Goal: Task Accomplishment & Management: Complete application form

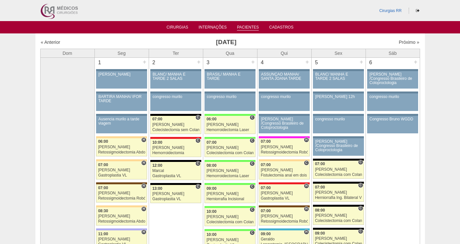
click at [250, 26] on link "Pacientes" at bounding box center [248, 28] width 22 height 6
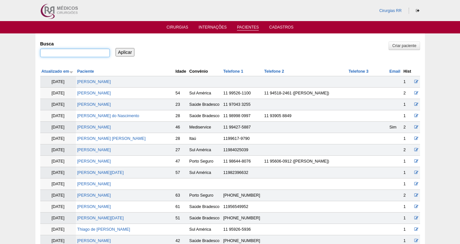
click at [62, 52] on input "Busca" at bounding box center [75, 53] width 70 height 8
type input "[PERSON_NAME] [PERSON_NAME]"
click at [116, 48] on input "Aplicar" at bounding box center [125, 52] width 19 height 8
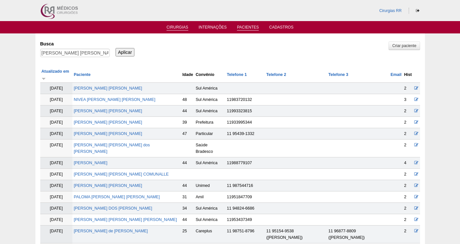
click at [179, 25] on li "Cirurgias" at bounding box center [177, 26] width 31 height 5
click at [180, 26] on link "Cirurgias" at bounding box center [178, 28] width 22 height 6
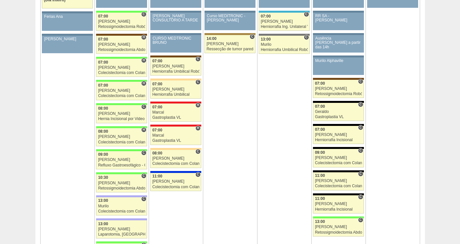
scroll to position [754, 0]
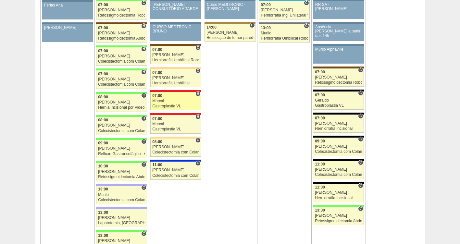
click at [179, 105] on div "Gastroplastia VL" at bounding box center [175, 106] width 47 height 4
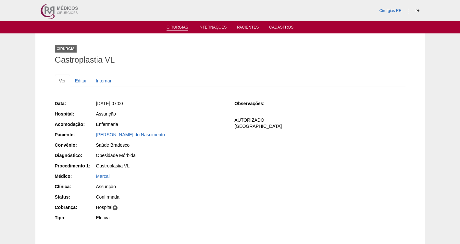
click at [178, 25] on link "Cirurgias" at bounding box center [178, 28] width 22 height 6
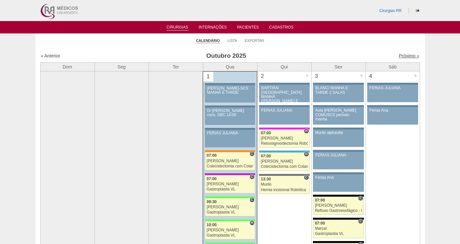
click at [407, 55] on link "Próximo »" at bounding box center [409, 55] width 20 height 5
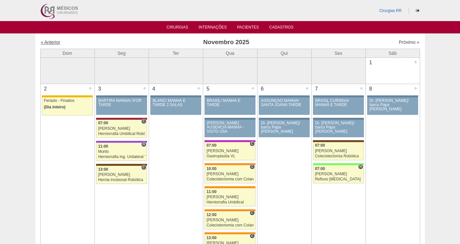
click at [49, 41] on link "« Anterior" at bounding box center [50, 42] width 19 height 5
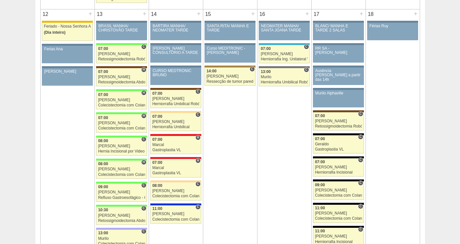
scroll to position [735, 0]
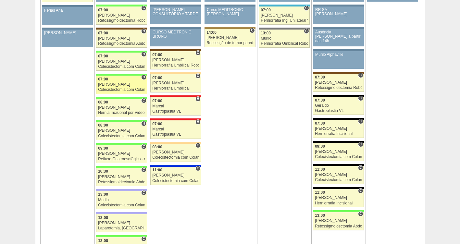
click at [116, 86] on div "[PERSON_NAME]" at bounding box center [121, 85] width 47 height 4
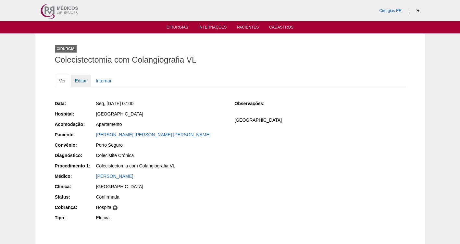
click at [82, 81] on link "Editar" at bounding box center [81, 81] width 20 height 12
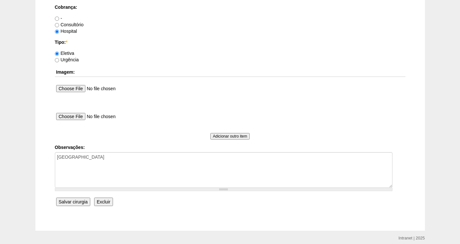
scroll to position [593, 0]
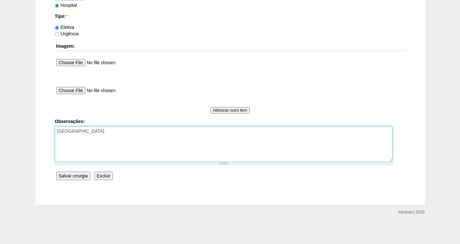
click at [110, 131] on textarea "FATURADO HOSPITAL" at bounding box center [224, 144] width 338 height 36
type textarea "FATURADO HOSPITAL AUTORIZADO"
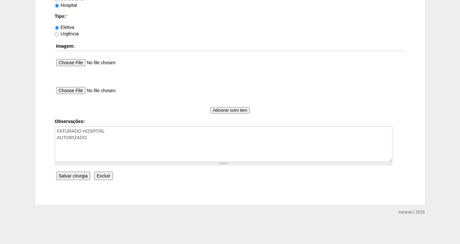
click at [71, 176] on input "Salvar cirurgia" at bounding box center [73, 176] width 34 height 8
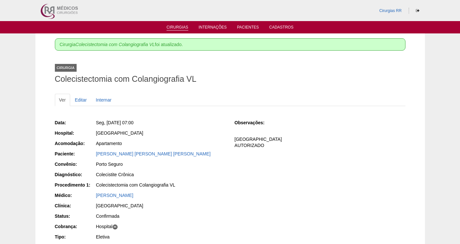
click at [174, 30] on link "Cirurgias" at bounding box center [178, 28] width 22 height 6
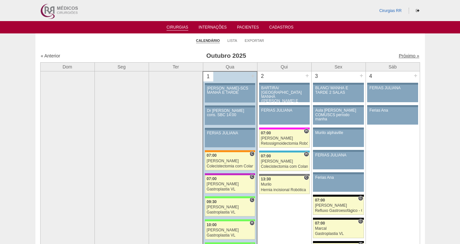
click at [403, 56] on link "Próximo »" at bounding box center [409, 55] width 20 height 5
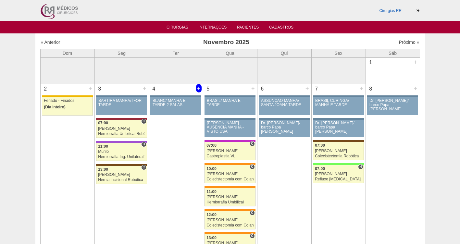
click at [197, 89] on div "+" at bounding box center [199, 88] width 6 height 8
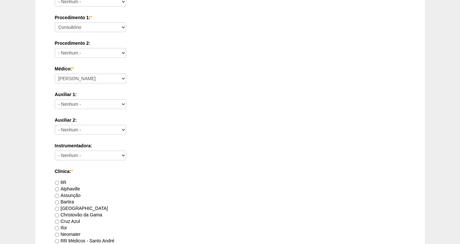
scroll to position [260, 0]
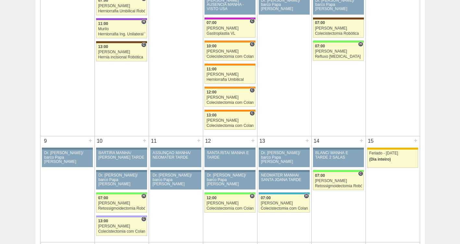
scroll to position [133, 0]
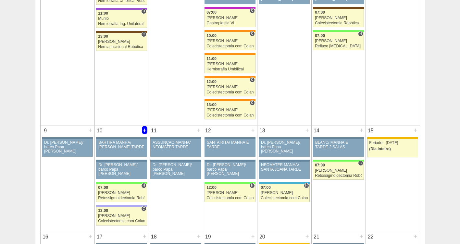
click at [145, 129] on div "+" at bounding box center [145, 130] width 6 height 8
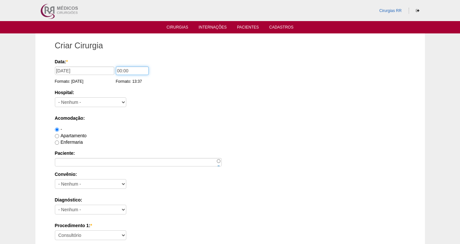
drag, startPoint x: 136, startPoint y: 70, endPoint x: 62, endPoint y: 81, distance: 75.4
click at [62, 65] on div "Data: * 10/11/2025 Formato: 01/10/2025 00:00 Formato: 13:37" at bounding box center [229, 61] width 349 height 6
type input "08:30"
click at [67, 103] on select "- Nenhum - 9 de Julho Albert Einstein Alvorada América Assunção Bartira Benefic…" at bounding box center [90, 102] width 71 height 10
select select "44"
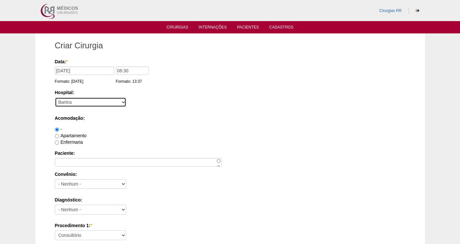
click at [55, 97] on select "- Nenhum - 9 de Julho Albert Einstein Alvorada América Assunção Bartira Benefic…" at bounding box center [90, 102] width 71 height 10
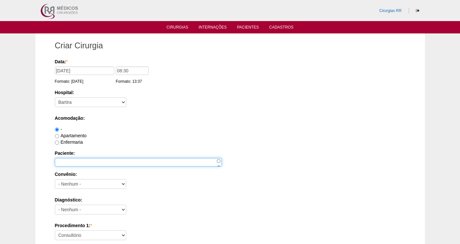
click at [69, 166] on input "Paciente:" at bounding box center [138, 162] width 167 height 8
type input "r"
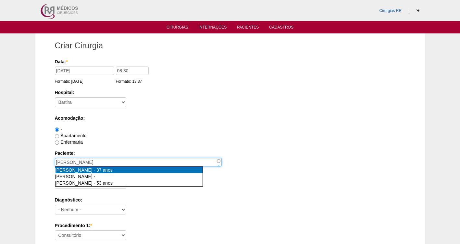
type input "Raquel de Oliveira [nid:74889]"
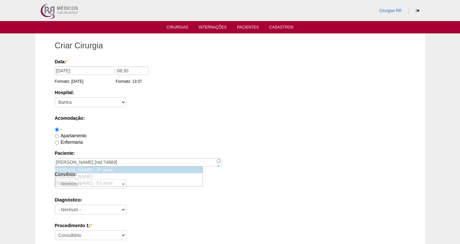
click at [101, 173] on div "Raquel de Oliveira - 37 anos" at bounding box center [128, 170] width 147 height 6
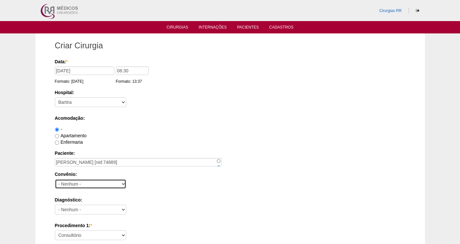
click at [72, 184] on select "- Nenhum - Abet Afresp Allianz Amil Blue Life Caasp Cabesp Caixa de Pensões Car…" at bounding box center [90, 184] width 71 height 10
select select "25"
click at [55, 179] on select "- Nenhum - Abet Afresp Allianz Amil Blue Life Caasp Cabesp Caixa de Pensões Car…" at bounding box center [90, 184] width 71 height 10
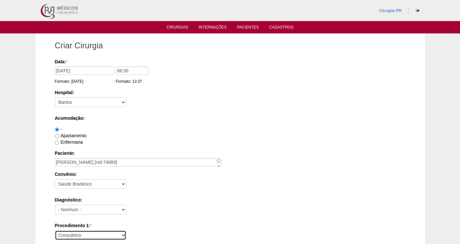
click at [75, 237] on select "Consultório Abscesso Hepático - Drenagem Abscesso perianal Amputação Abdômino P…" at bounding box center [90, 236] width 71 height 10
select select "4015"
click at [55, 231] on select "Consultório Abscesso Hepático - Drenagem Abscesso perianal Amputação Abdômino P…" at bounding box center [90, 236] width 71 height 10
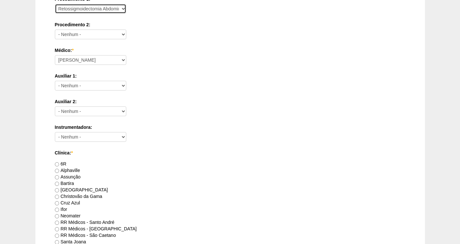
scroll to position [228, 0]
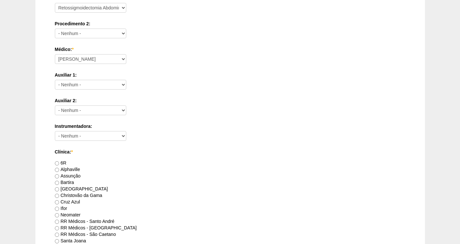
click at [64, 183] on label "Bartira" at bounding box center [64, 182] width 19 height 5
click at [59, 183] on input "Bartira" at bounding box center [57, 183] width 4 height 4
radio input "true"
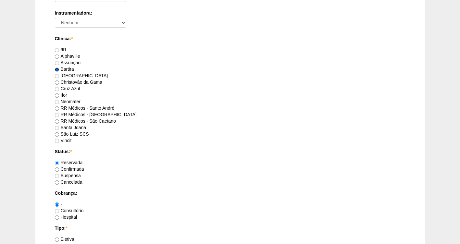
scroll to position [342, 0]
click at [67, 168] on label "Confirmada" at bounding box center [69, 168] width 29 height 5
click at [59, 168] on input "Confirmada" at bounding box center [57, 169] width 4 height 4
radio input "true"
click at [74, 215] on label "Hospital" at bounding box center [66, 216] width 22 height 5
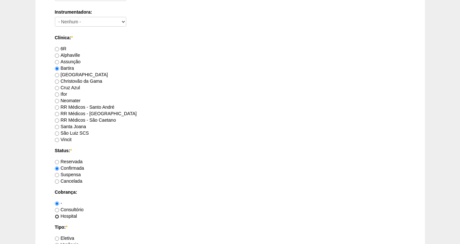
click at [59, 215] on input "Hospital" at bounding box center [57, 217] width 4 height 4
radio input "true"
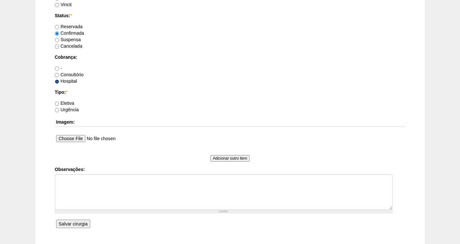
scroll to position [479, 0]
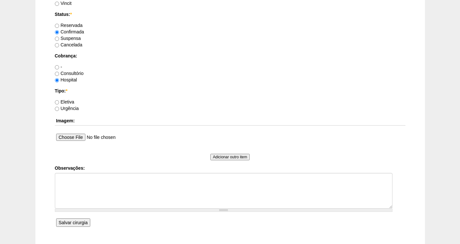
click at [64, 103] on label "Eletiva" at bounding box center [64, 101] width 19 height 5
click at [59, 103] on input "Eletiva" at bounding box center [57, 102] width 4 height 4
radio input "true"
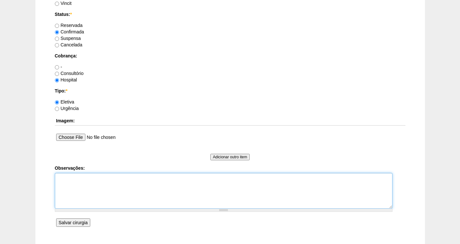
click at [71, 182] on textarea "Observações:" at bounding box center [224, 191] width 338 height 36
type textarea "f"
type textarea "[GEOGRAPHIC_DATA]"
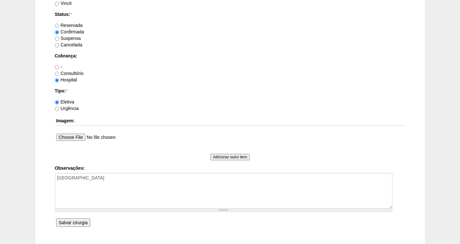
click at [74, 223] on input "Salvar cirurgia" at bounding box center [73, 223] width 34 height 8
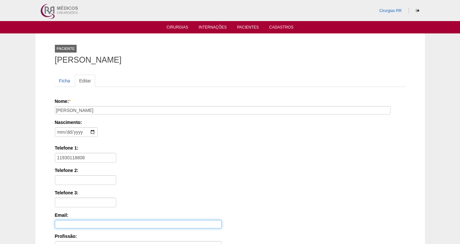
drag, startPoint x: 0, startPoint y: 0, endPoint x: 74, endPoint y: 223, distance: 235.2
click at [74, 223] on input "Email:" at bounding box center [138, 224] width 167 height 8
click at [338, 159] on div "Telefone 1: [PHONE_NUMBER]" at bounding box center [230, 154] width 351 height 18
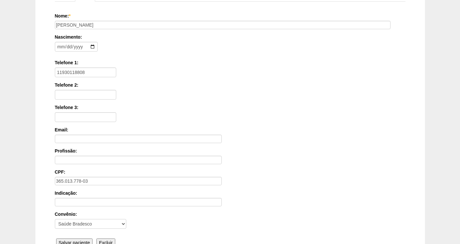
scroll to position [152, 0]
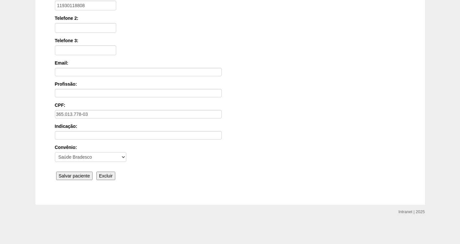
click at [64, 177] on input "Salvar paciente" at bounding box center [74, 176] width 37 height 8
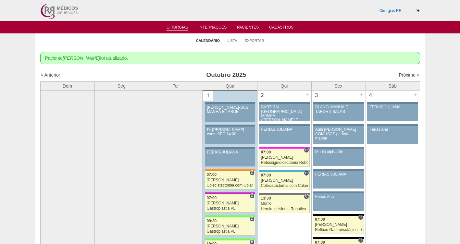
click at [401, 78] on div "Próximo »" at bounding box center [374, 75] width 91 height 6
click at [403, 74] on link "Próximo »" at bounding box center [409, 74] width 20 height 5
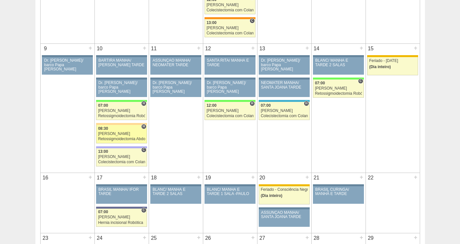
scroll to position [227, 0]
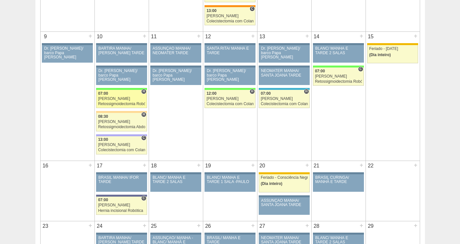
click at [109, 104] on div "Retossigmoidectomia Robótica" at bounding box center [121, 104] width 47 height 4
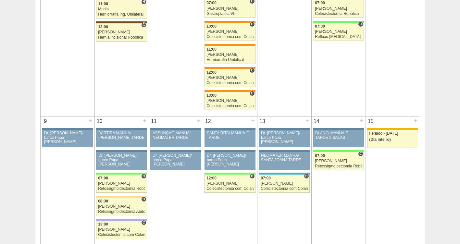
scroll to position [164, 0]
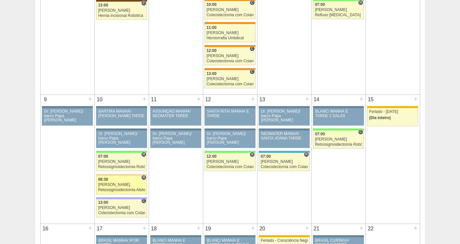
click at [118, 184] on div "Ana Paula" at bounding box center [121, 185] width 47 height 4
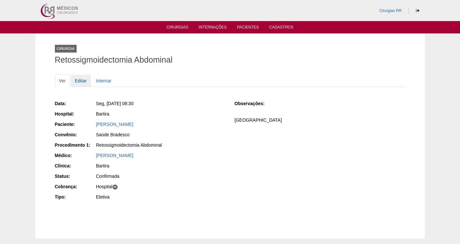
click at [78, 81] on link "Editar" at bounding box center [81, 81] width 20 height 12
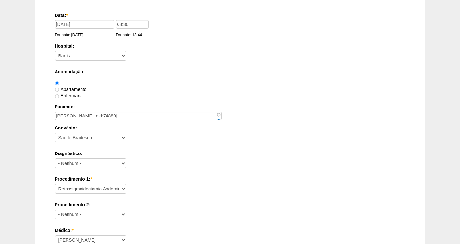
scroll to position [97, 0]
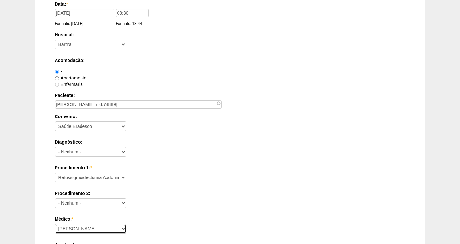
click at [75, 229] on select "[PERSON_NAME] Geraldo [PERSON_NAME] [PERSON_NAME] [PERSON_NAME] [PERSON_NAME] […" at bounding box center [90, 229] width 71 height 10
select select "30"
click at [55, 224] on select "[PERSON_NAME] Geraldo [PERSON_NAME] [PERSON_NAME] [PERSON_NAME] [PERSON_NAME] […" at bounding box center [90, 229] width 71 height 10
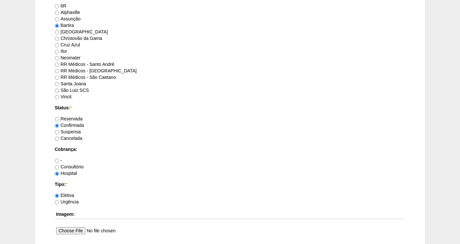
scroll to position [593, 0]
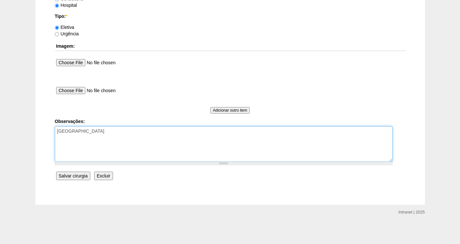
click at [116, 133] on textarea "[GEOGRAPHIC_DATA]" at bounding box center [224, 144] width 338 height 36
type textarea "FATURADA HOSPITAL CIRURGIA CONJUNTA"
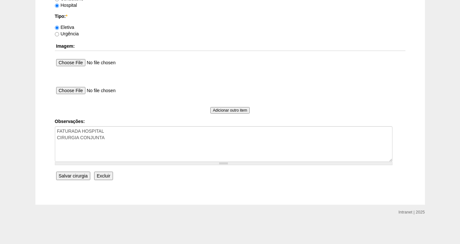
click at [70, 177] on input "Salvar cirurgia" at bounding box center [73, 176] width 34 height 8
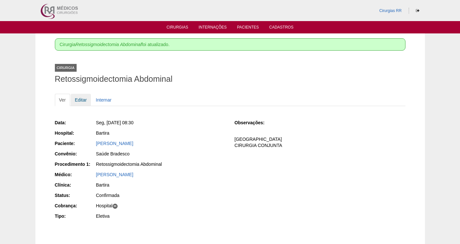
click at [76, 101] on link "Editar" at bounding box center [81, 100] width 20 height 12
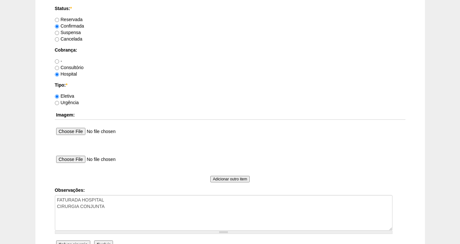
scroll to position [593, 0]
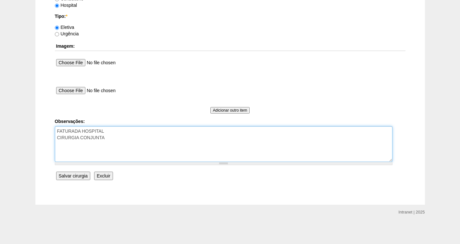
click at [122, 139] on textarea "FATURADA HOSPITAL CIRURGIA CONJUNTA" at bounding box center [224, 144] width 338 height 36
type textarea "FATURADA HOSPITAL CIRURGIA CONJUNTA DRA GABRIELA PANE"
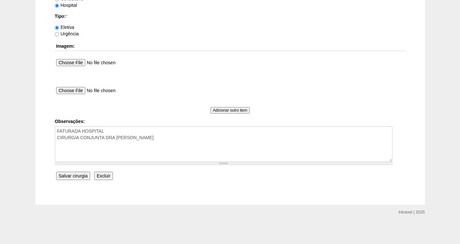
click at [71, 177] on input "Salvar cirurgia" at bounding box center [73, 176] width 34 height 8
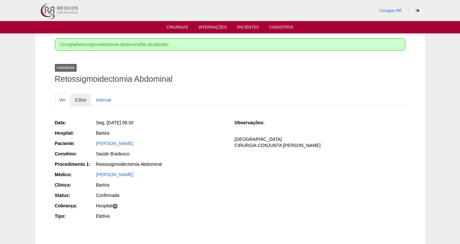
click at [82, 102] on link "Editar" at bounding box center [81, 100] width 20 height 12
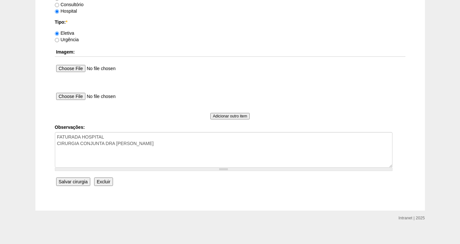
scroll to position [593, 0]
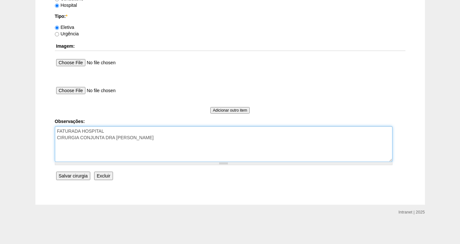
click at [106, 133] on textarea "FATURADA HOSPITAL CIRURGIA CONJUNTA DRA [PERSON_NAME]" at bounding box center [224, 144] width 338 height 36
click at [107, 136] on textarea "FATURADA HOSPITAL CIRURGIA CONJUNTA DRA [PERSON_NAME]" at bounding box center [224, 144] width 338 height 36
type textarea "FATURADA HOSPITAL CIRURGIA CONJUNTA COM A DRA [PERSON_NAME]"
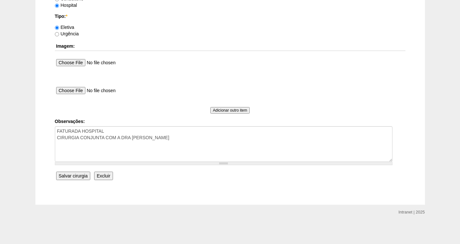
click at [88, 174] on input "Salvar cirurgia" at bounding box center [73, 176] width 34 height 8
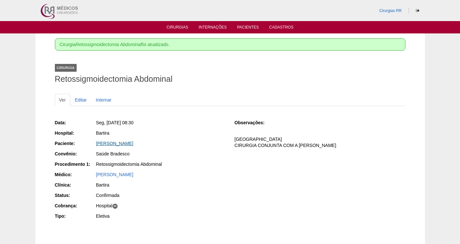
drag, startPoint x: 155, startPoint y: 144, endPoint x: 96, endPoint y: 143, distance: 58.8
click at [96, 143] on div "[PERSON_NAME]" at bounding box center [161, 143] width 130 height 6
copy link "[PERSON_NAME]"
